Goal: Task Accomplishment & Management: Manage account settings

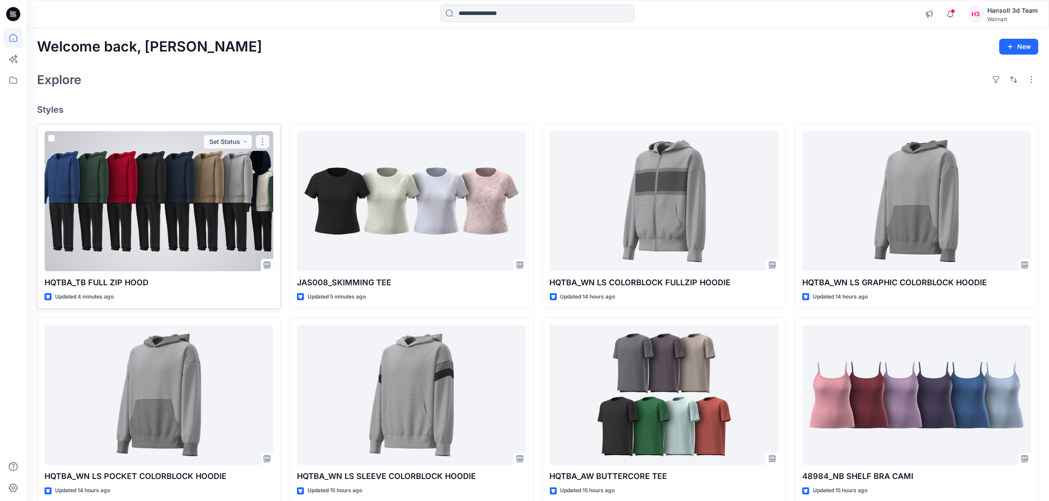
click at [259, 147] on button "button" at bounding box center [263, 142] width 14 height 14
click at [263, 167] on button "Edit" at bounding box center [304, 162] width 95 height 16
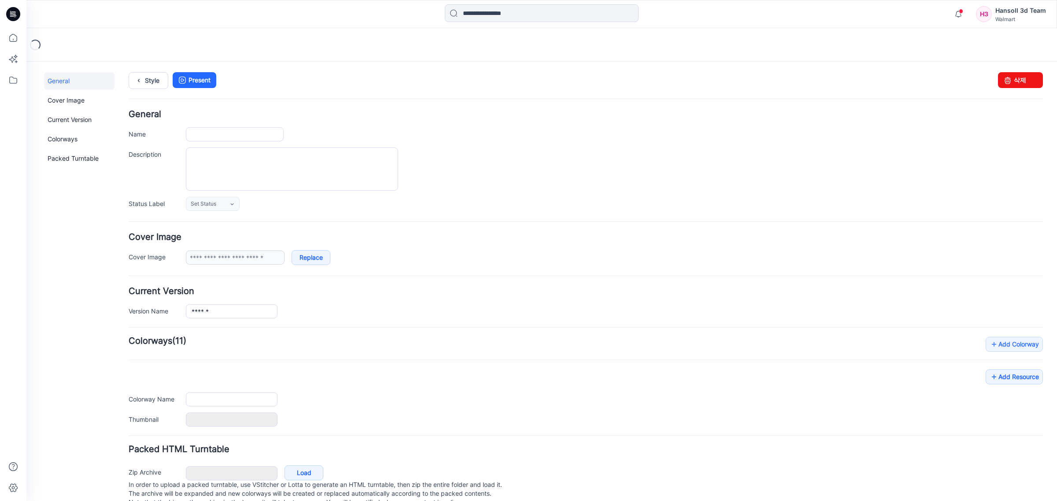
type input "**********"
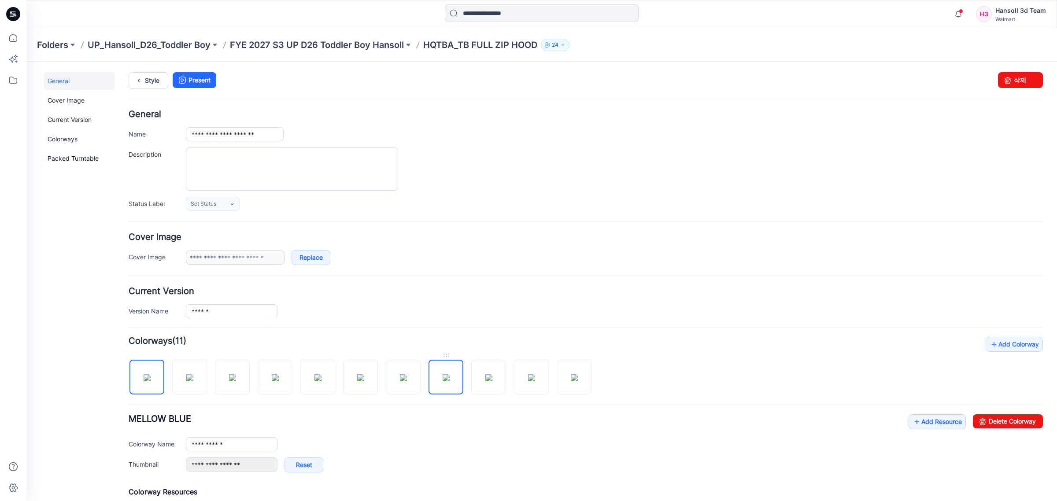
click at [450, 382] on img at bounding box center [446, 377] width 7 height 7
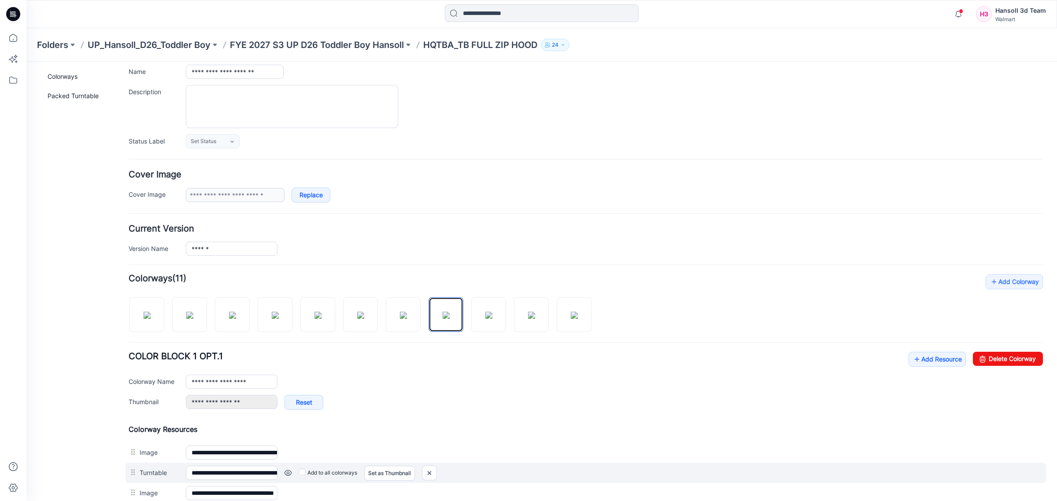
scroll to position [220, 0]
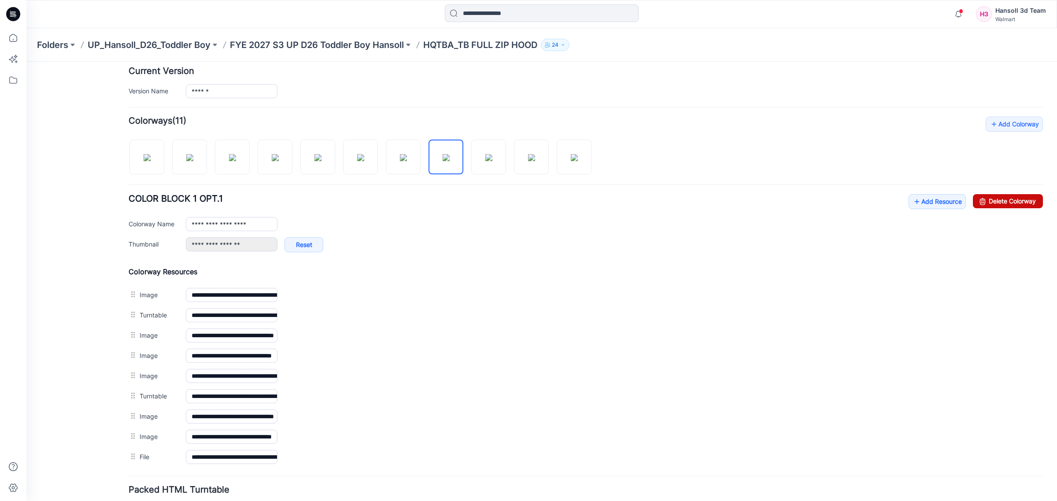
click at [1007, 200] on link "Delete Colorway" at bounding box center [1008, 201] width 70 height 14
click at [512, 160] on div at bounding box center [342, 152] width 427 height 45
click at [528, 161] on img at bounding box center [531, 157] width 7 height 7
drag, startPoint x: 998, startPoint y: 203, endPoint x: 620, endPoint y: 100, distance: 391.6
click at [998, 203] on link "Delete Colorway" at bounding box center [1008, 201] width 70 height 14
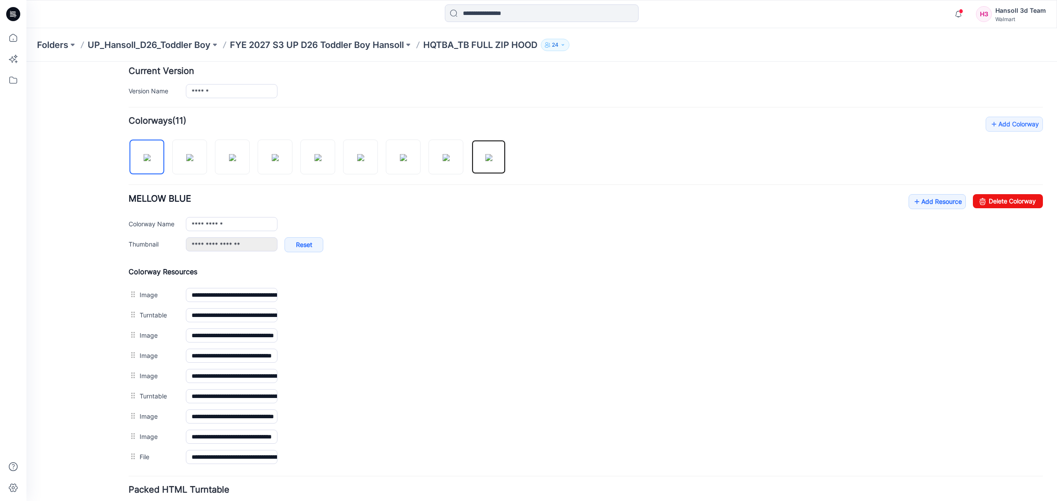
drag, startPoint x: 494, startPoint y: 153, endPoint x: 538, endPoint y: 159, distance: 44.5
click at [493, 154] on img at bounding box center [489, 157] width 7 height 7
drag, startPoint x: 988, startPoint y: 201, endPoint x: 599, endPoint y: 108, distance: 399.9
click at [988, 201] on link "Delete Colorway" at bounding box center [1008, 201] width 70 height 14
click at [450, 157] on img at bounding box center [446, 157] width 7 height 7
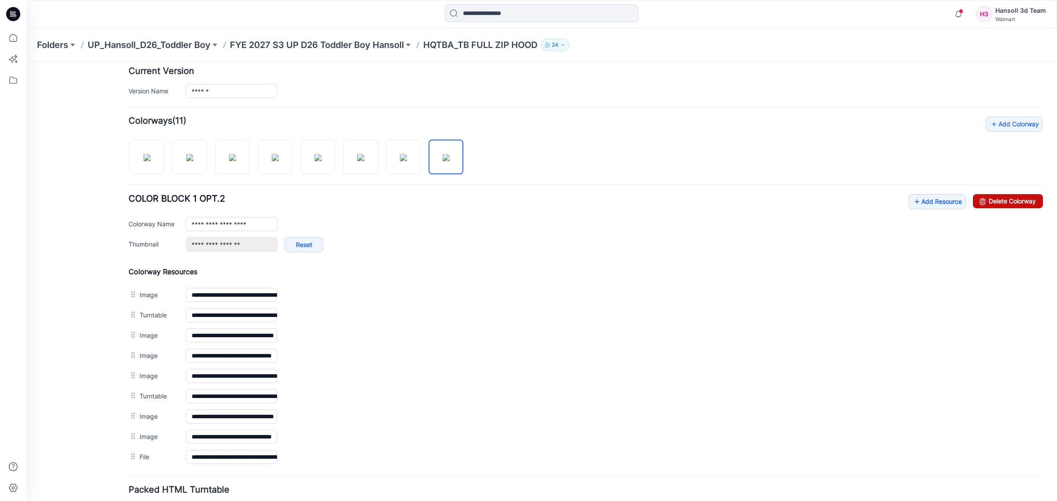
drag, startPoint x: 979, startPoint y: 201, endPoint x: 612, endPoint y: 101, distance: 379.8
click at [979, 201] on icon at bounding box center [983, 201] width 12 height 14
type input "**********"
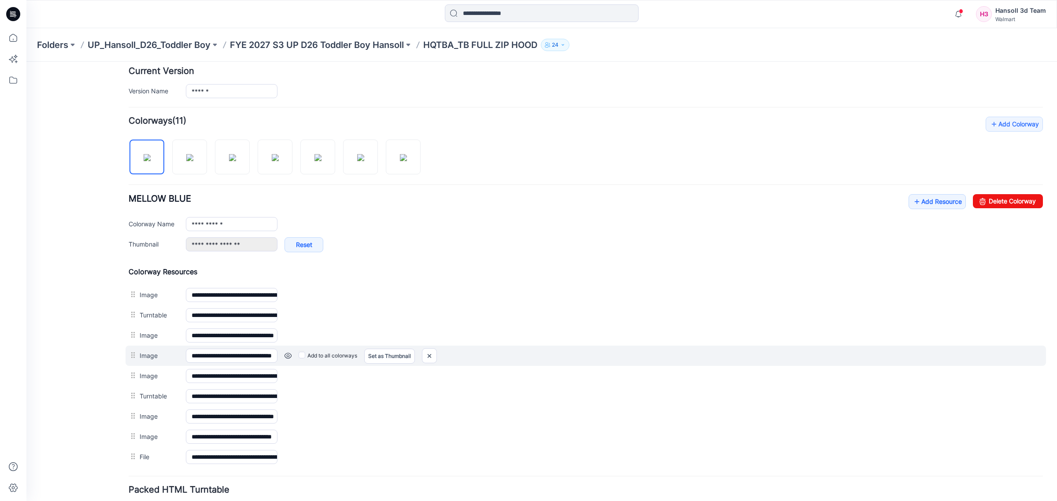
click at [964, 360] on div "Add to all colorways Set as Thumbnail Unset as Thumbnail" at bounding box center [661, 356] width 766 height 14
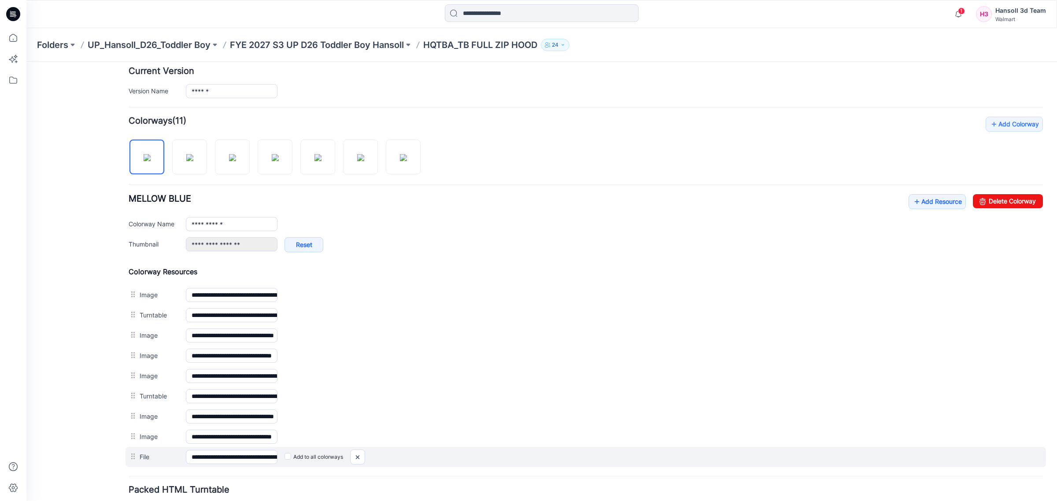
click at [589, 464] on div "Add to all colorways" at bounding box center [661, 457] width 766 height 14
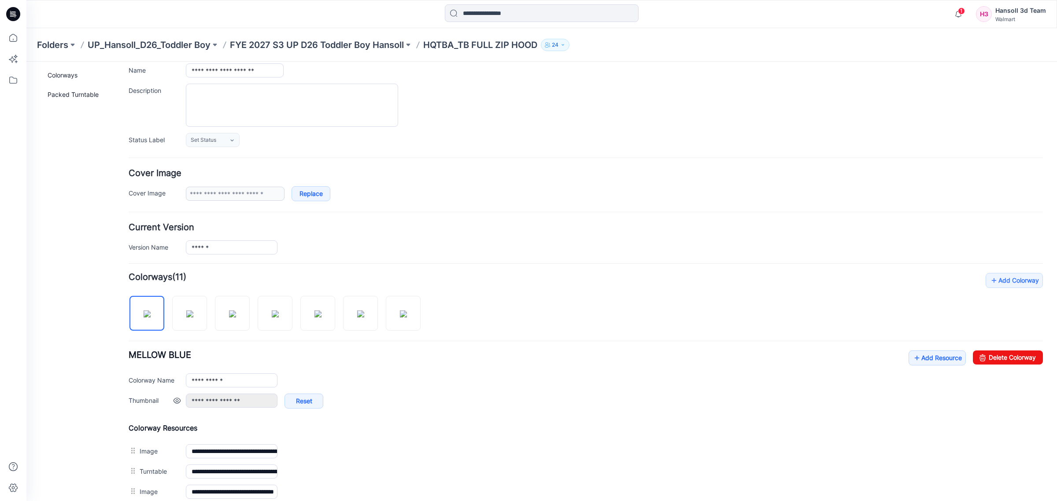
scroll to position [0, 0]
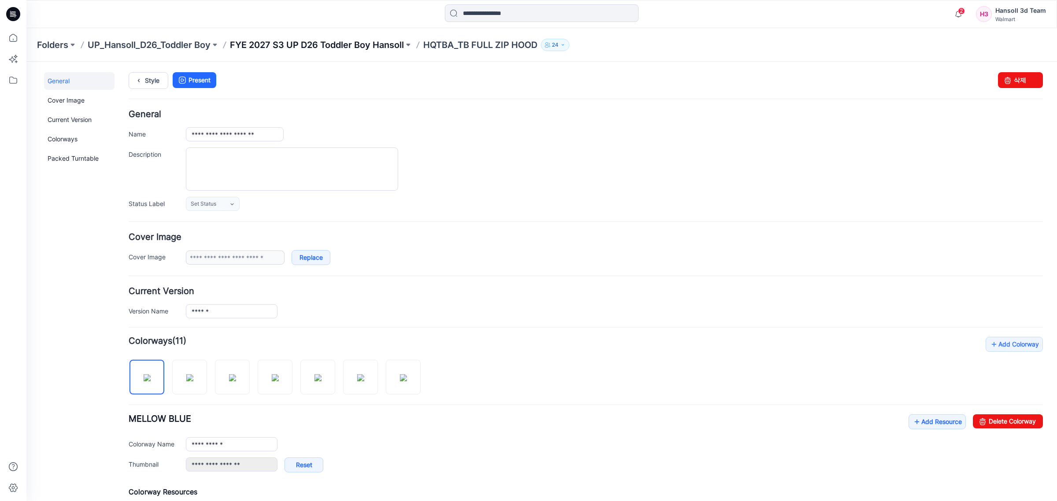
click at [370, 49] on p "FYE 2027 S3 UP D26 Toddler Boy Hansoll" at bounding box center [317, 45] width 174 height 12
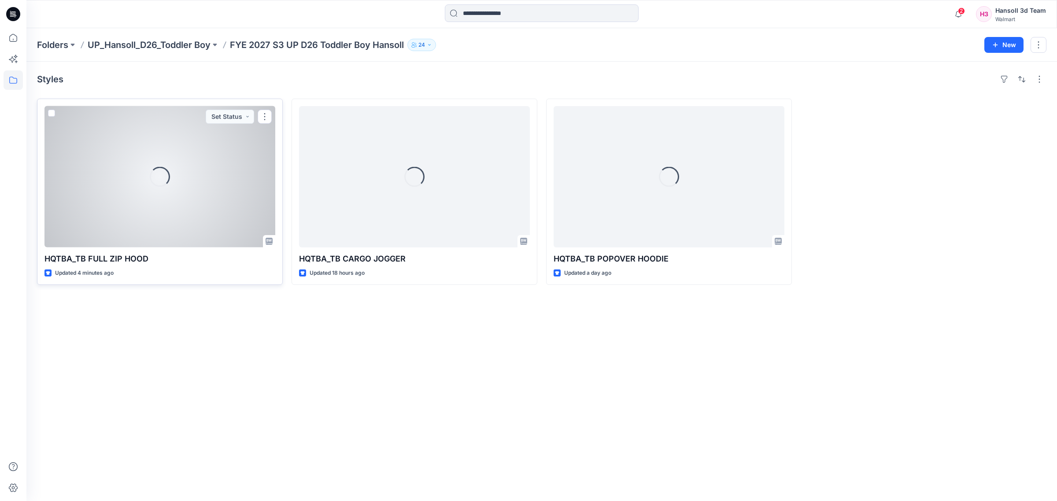
click at [174, 210] on div "Loading..." at bounding box center [159, 176] width 231 height 141
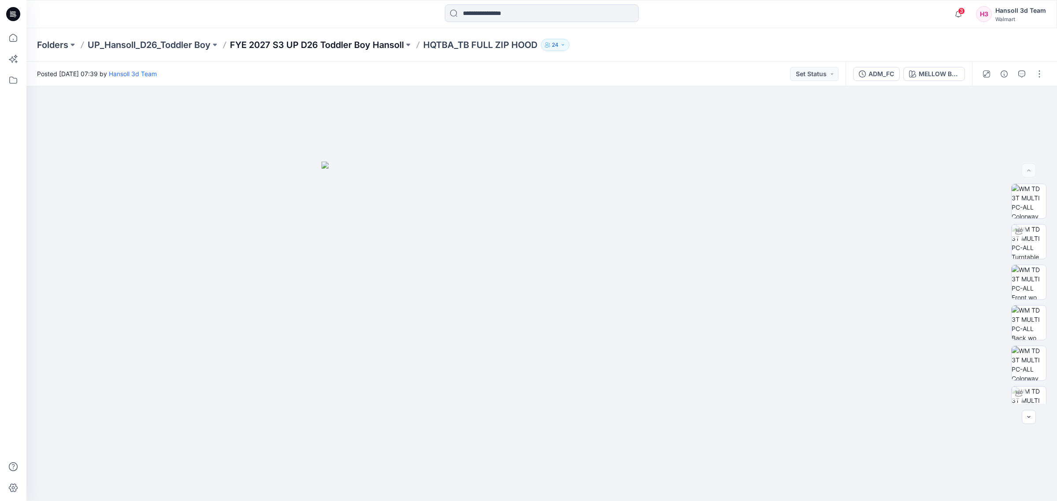
click at [367, 49] on p "FYE 2027 S3 UP D26 Toddler Boy Hansoll" at bounding box center [317, 45] width 174 height 12
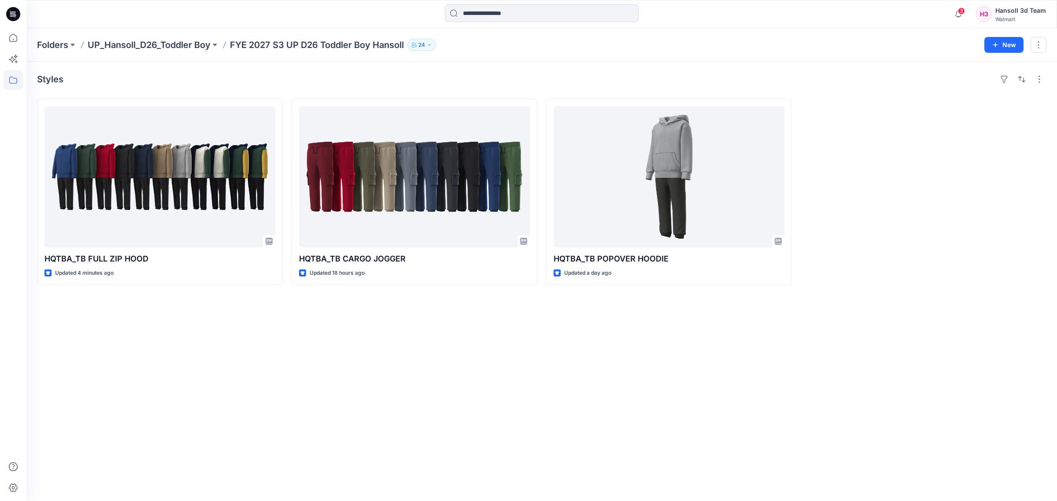
click at [558, 434] on div "Styles HQTBA_TB FULL ZIP HOOD Updated 4 minutes ago HQTBA_TB CARGO JOGGER Updat…" at bounding box center [541, 282] width 1031 height 440
click at [585, 399] on div "Styles HQTBA_TB FULL ZIP HOOD Updated 4 minutes ago HQTBA_TB CARGO JOGGER Updat…" at bounding box center [541, 282] width 1031 height 440
click at [542, 435] on div "Styles HQTBA_TB FULL ZIP HOOD Updated 13 minutes ago HQTBA_TB CARGO JOGGER Upda…" at bounding box center [541, 282] width 1031 height 440
click at [574, 407] on div "Styles HQTBA_TB FULL ZIP HOOD Updated 13 minutes ago HQTBA_TB CARGO JOGGER Upda…" at bounding box center [541, 282] width 1031 height 440
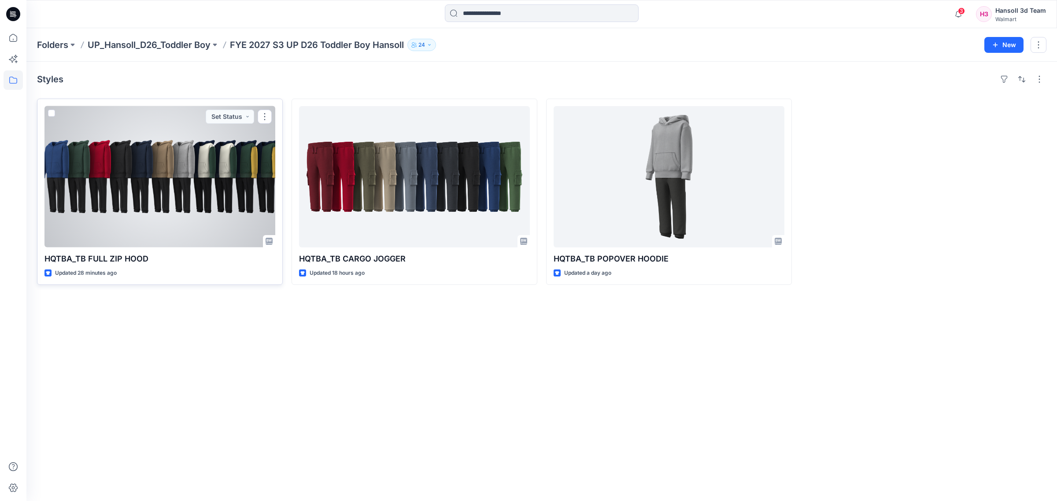
click at [167, 181] on div at bounding box center [159, 176] width 231 height 141
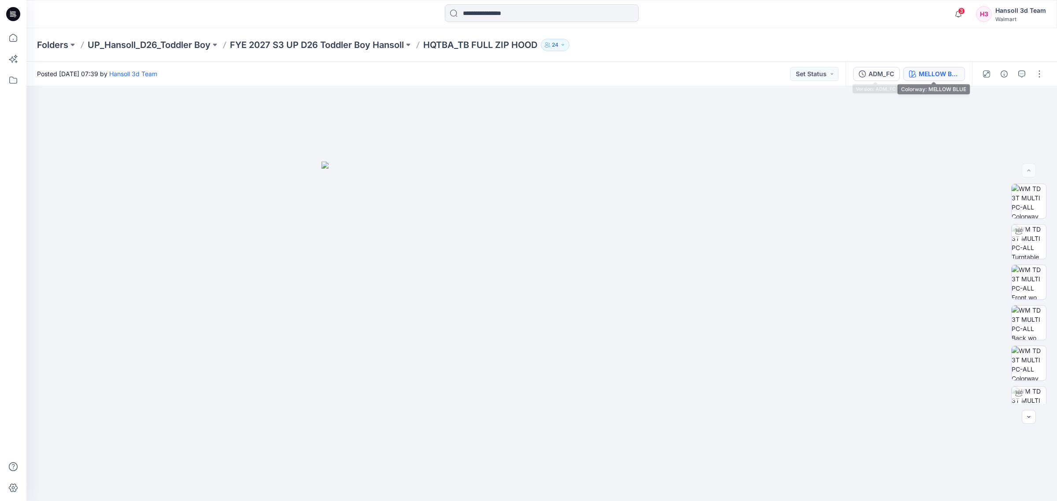
click at [920, 69] on div "MELLOW BLUE" at bounding box center [939, 74] width 41 height 10
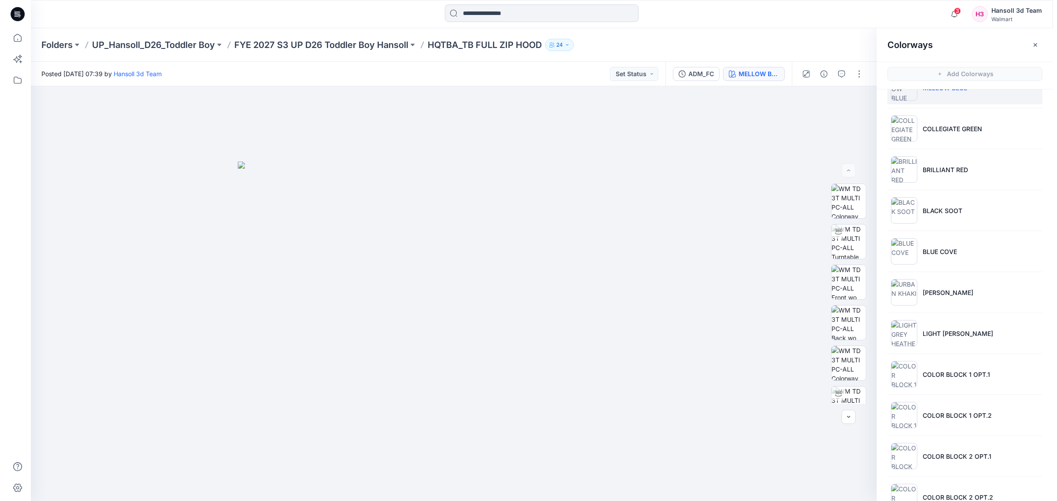
scroll to position [54, 0]
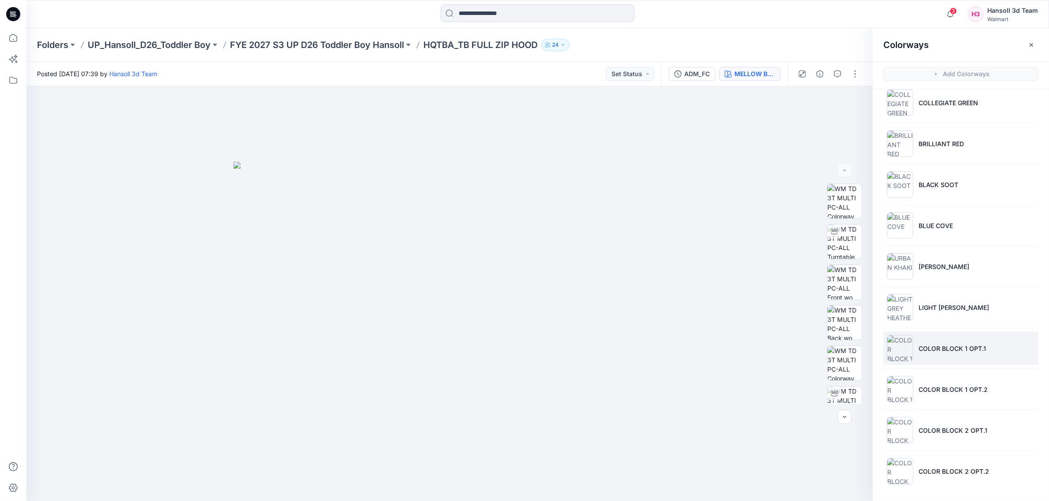
click at [954, 334] on li "COLOR BLOCK 1 OPT.1" at bounding box center [960, 348] width 155 height 33
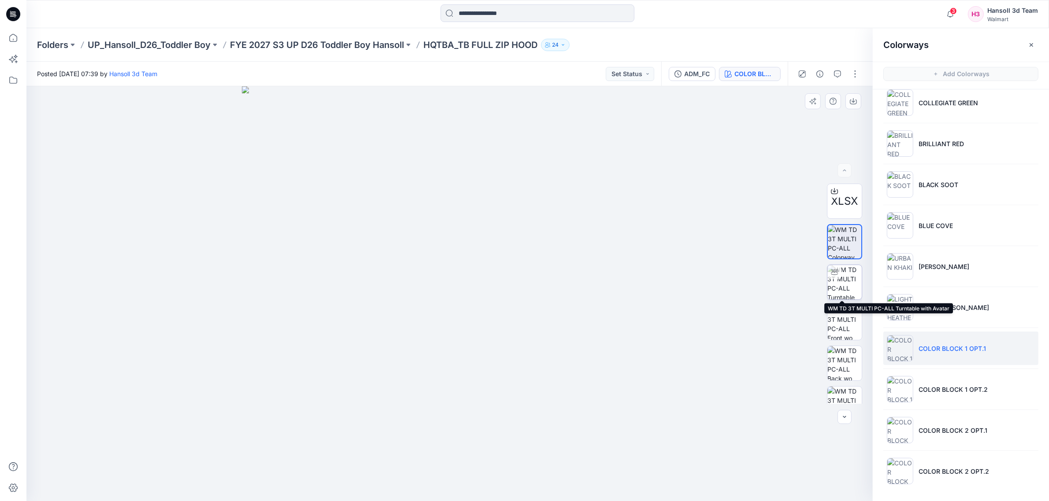
click at [848, 280] on img at bounding box center [844, 282] width 34 height 34
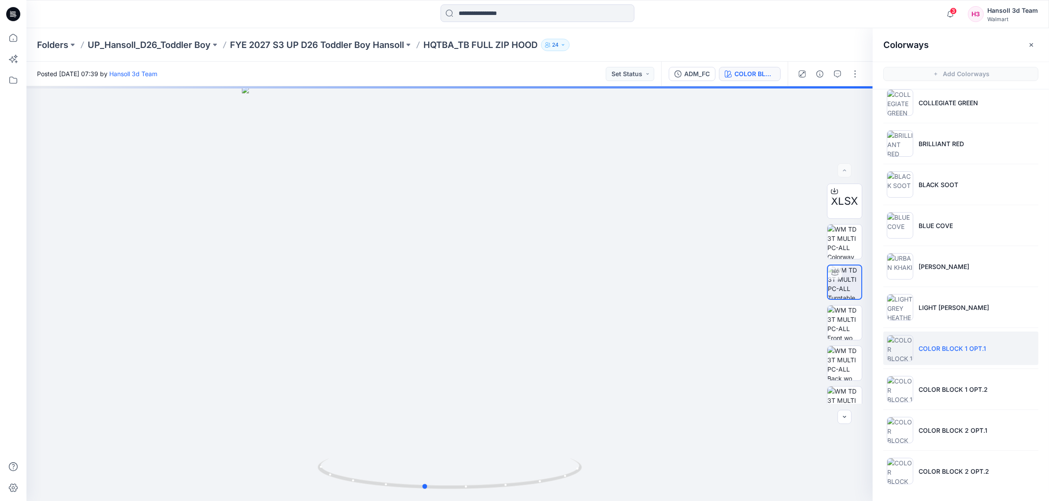
drag, startPoint x: 562, startPoint y: 480, endPoint x: 272, endPoint y: 501, distance: 290.7
click at [272, 501] on html "3 Notifications Your style HQTBA_TB FULL ZIP HOOD has been updated with ADM_FC …" at bounding box center [524, 250] width 1049 height 501
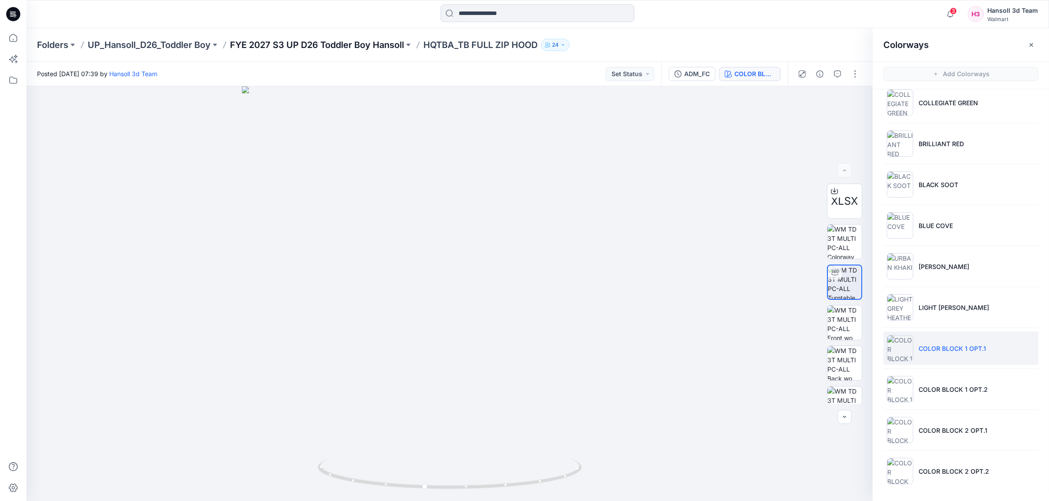
click at [271, 47] on p "FYE 2027 S3 UP D26 Toddler Boy Hansoll" at bounding box center [317, 45] width 174 height 12
